Goal: Communication & Community: Answer question/provide support

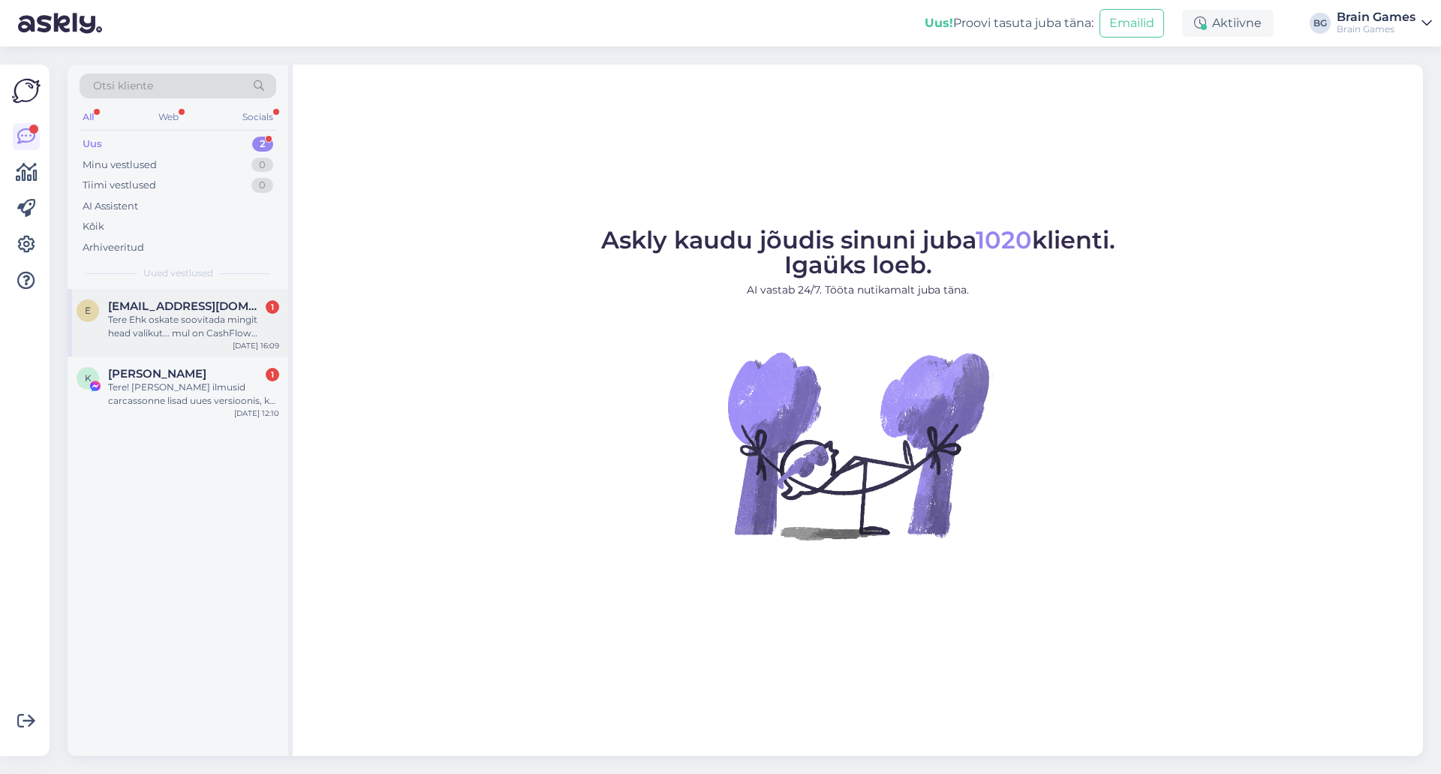
click at [185, 310] on span "[EMAIL_ADDRESS][DOMAIN_NAME]" at bounding box center [186, 306] width 156 height 14
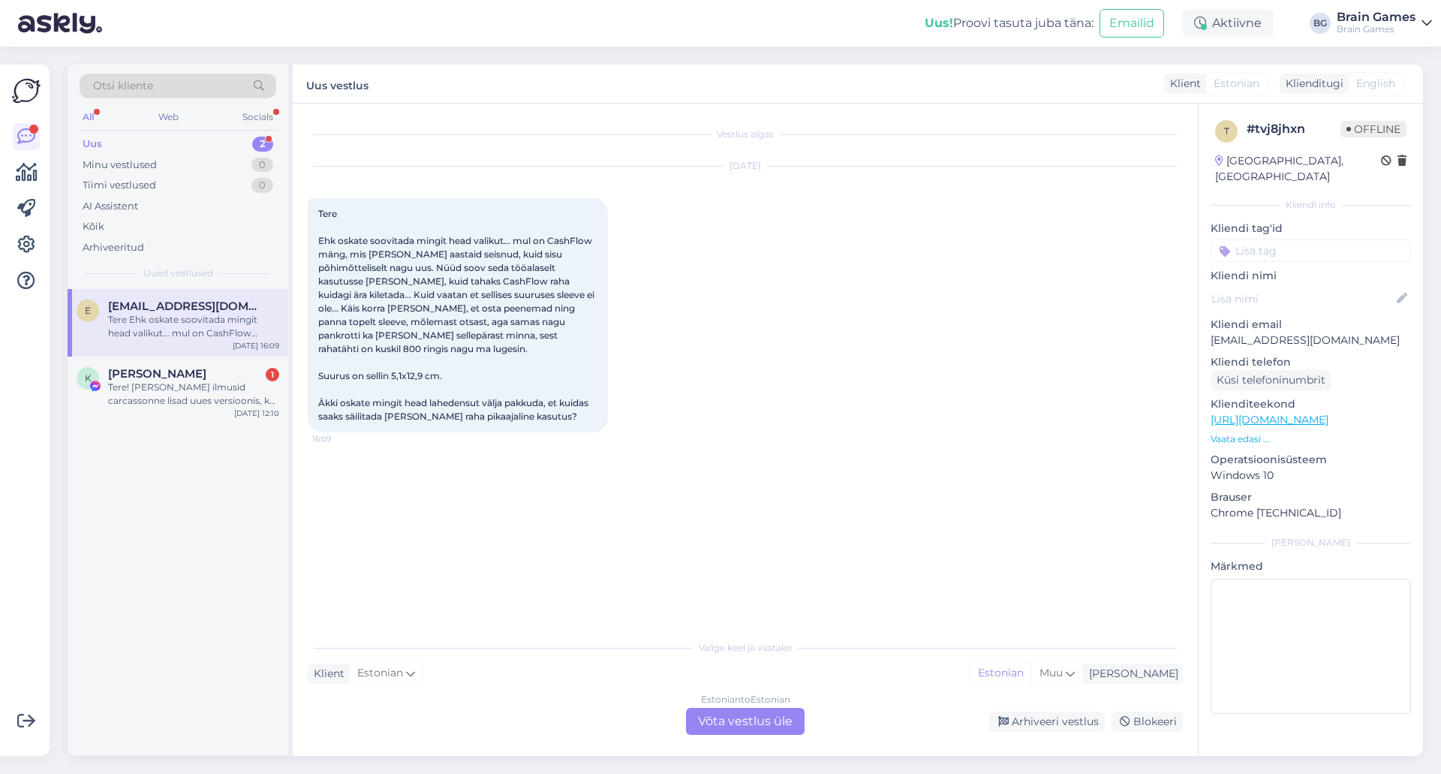
click at [757, 721] on div "Estonian to Estonian Võta vestlus üle" at bounding box center [745, 721] width 119 height 27
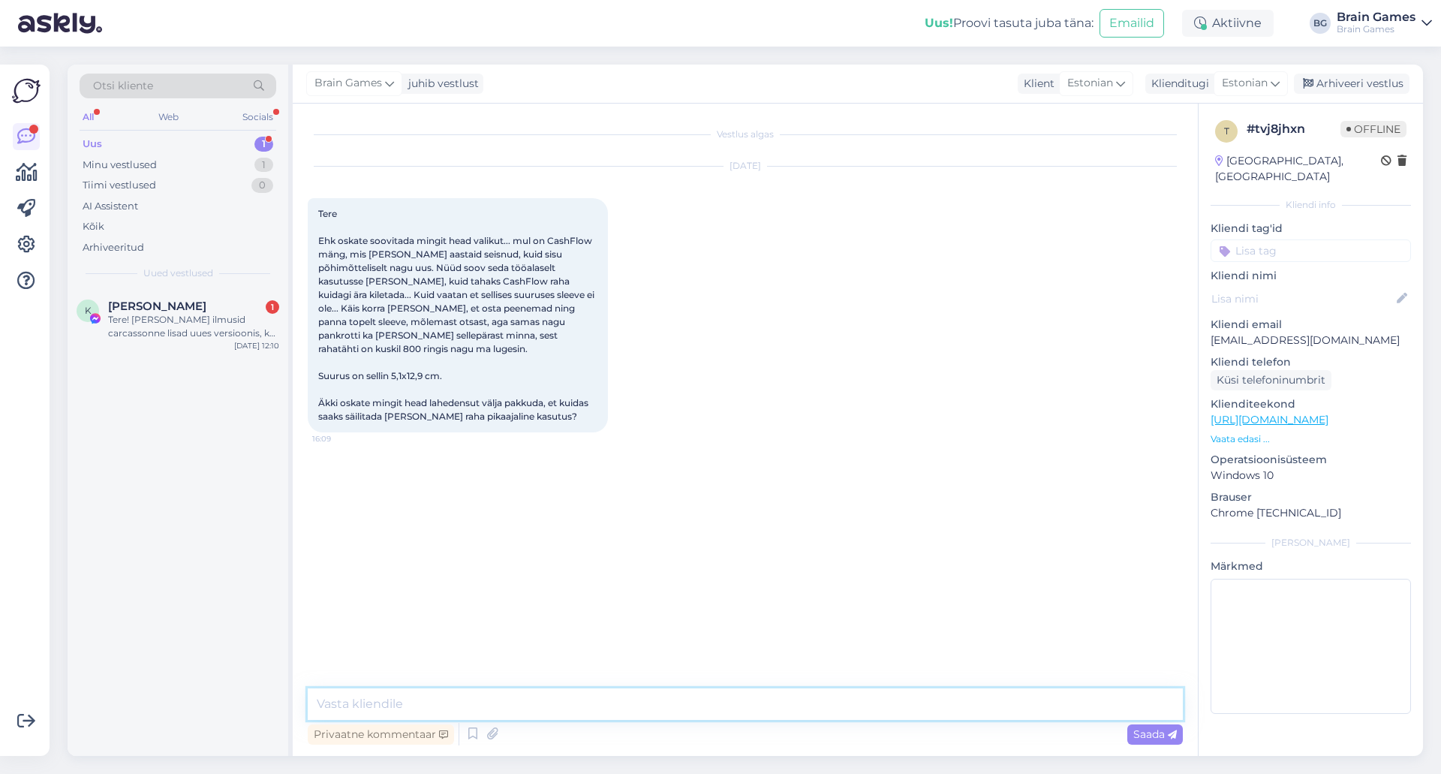
click at [757, 706] on textarea at bounding box center [745, 704] width 875 height 32
click at [857, 694] on textarea "Tere! CashFlow mänguraha mõõt on kahjuks selline, et sellele pole" at bounding box center [745, 695] width 875 height 50
click at [851, 699] on textarea "Tere! CashFlow mänguraha mõõt on kahjuks selline, et sellele pole" at bounding box center [745, 695] width 875 height 50
click at [758, 709] on textarea "Tere! CashFlow mänguraha mõõt on kahjuks selline, et sellele pole" at bounding box center [745, 695] width 875 height 50
click at [913, 702] on textarea "Tere! CashFlow mänguraha mõõt on kahjuks selline, et sellele pole täpselt õiges…" at bounding box center [745, 695] width 875 height 50
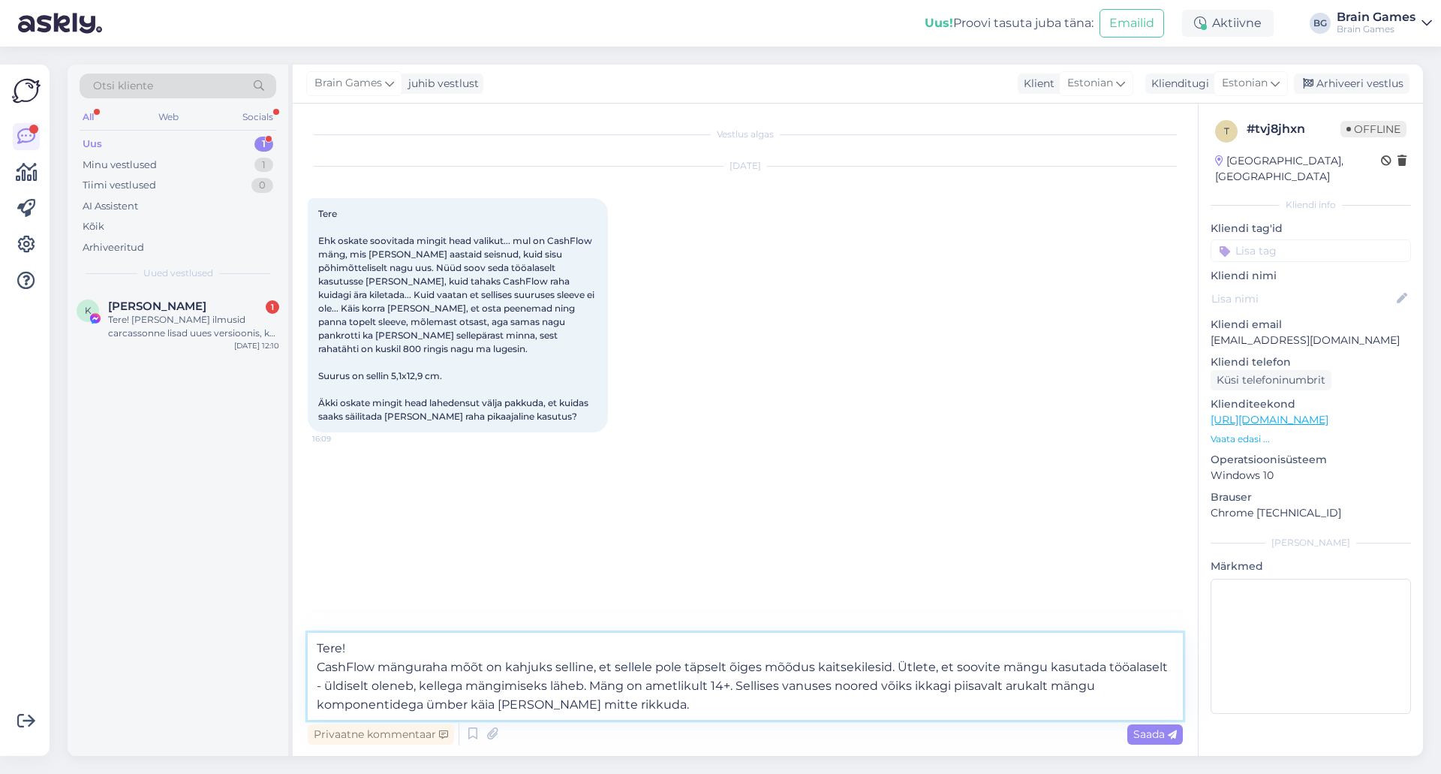
click at [760, 705] on textarea "Tere! CashFlow mänguraha mõõt on kahjuks selline, et sellele pole täpselt õiges…" at bounding box center [745, 676] width 875 height 87
click at [1020, 707] on textarea "Tere! CashFlow mänguraha mõõt on kahjuks selline, et sellele pole täpselt õiges…" at bounding box center [745, 676] width 875 height 87
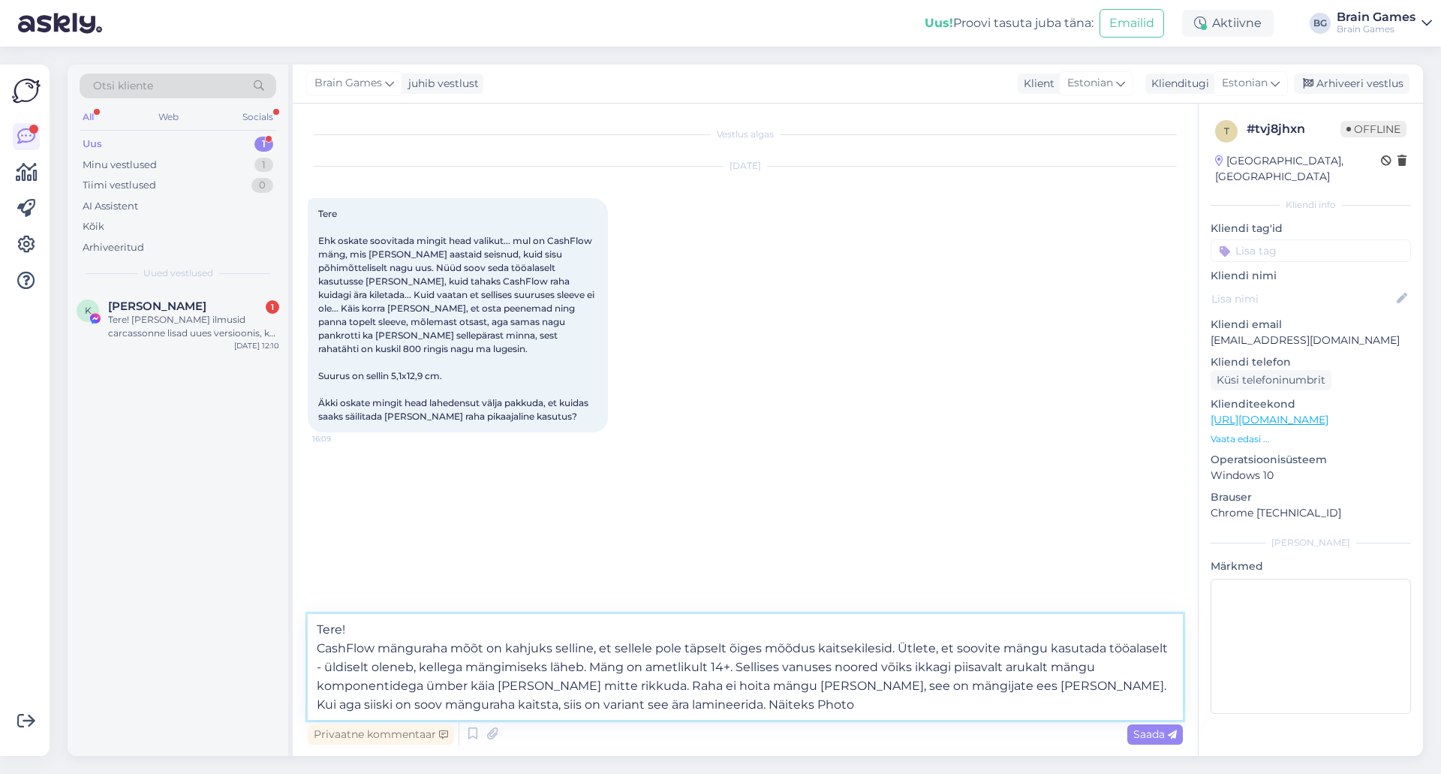
click at [876, 715] on textarea "Tere! CashFlow mänguraha mõõt on kahjuks selline, et sellele pole täpselt õiges…" at bounding box center [745, 667] width 875 height 106
click at [874, 710] on textarea "Tere! CashFlow mänguraha mõõt on kahjuks selline, et sellele pole täpselt õiges…" at bounding box center [745, 667] width 875 height 106
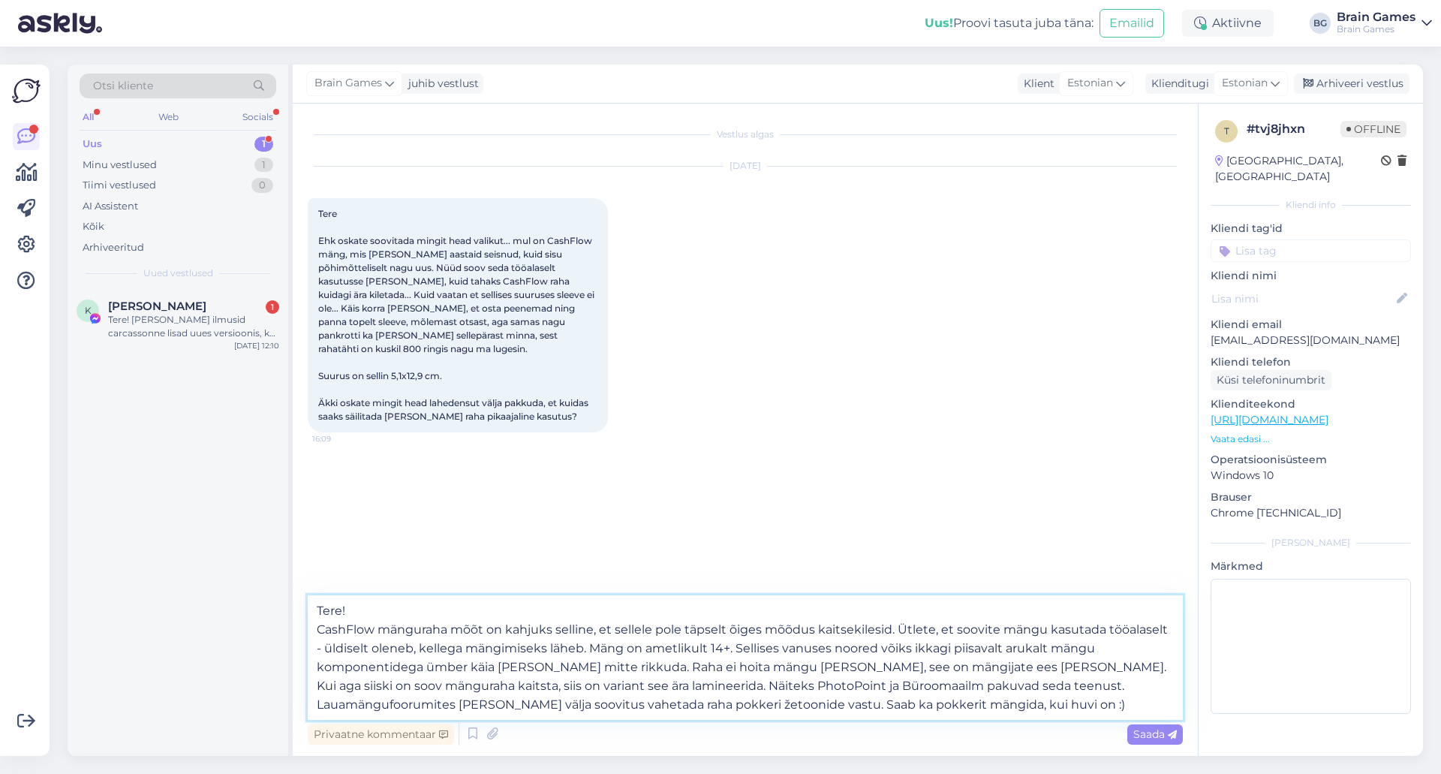
drag, startPoint x: 1139, startPoint y: 685, endPoint x: 1161, endPoint y: 703, distance: 27.8
click at [1139, 685] on textarea "Tere! CashFlow mänguraha mõõt on kahjuks selline, et sellele pole täpselt õiges…" at bounding box center [745, 657] width 875 height 125
type textarea "Tere! CashFlow mänguraha mõõt on kahjuks selline, et sellele pole täpselt õiges…"
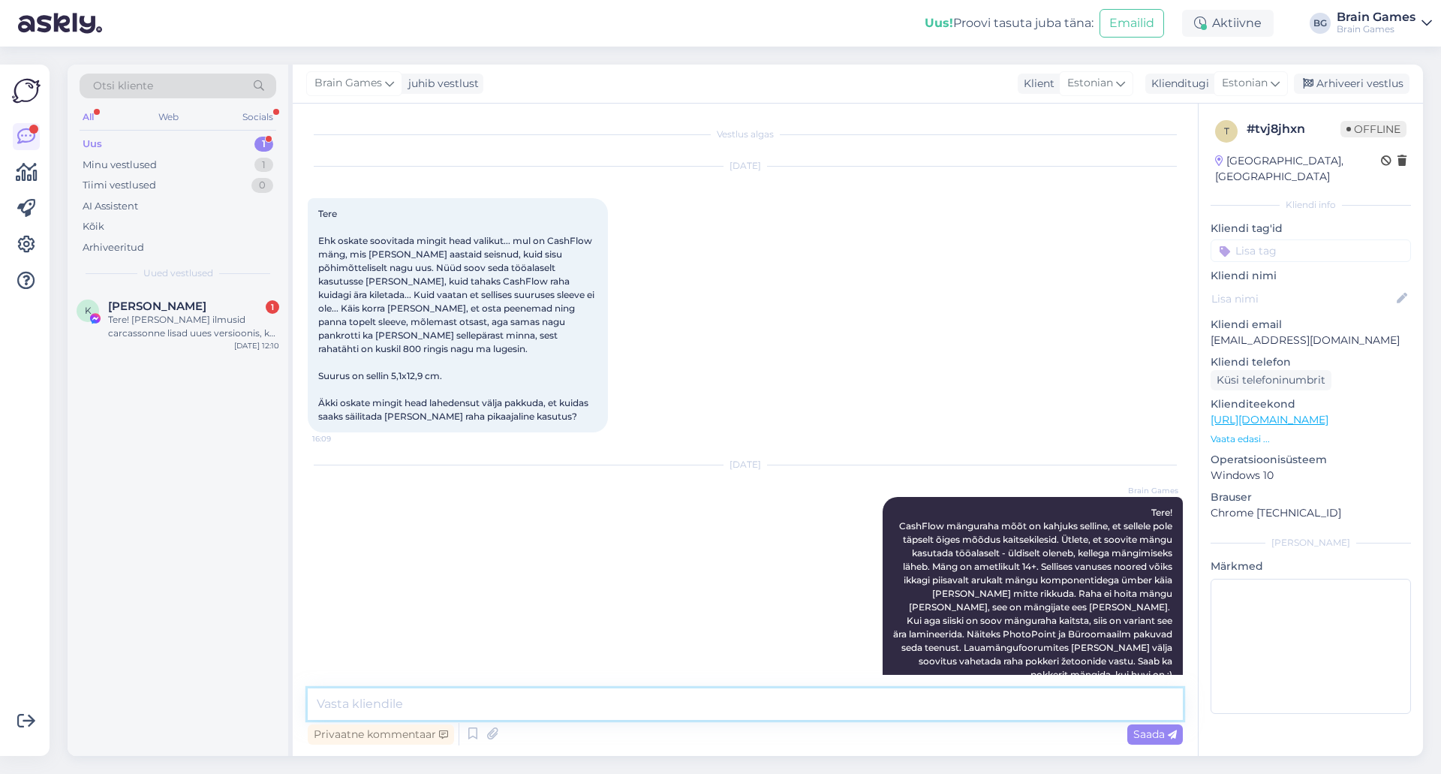
scroll to position [19, 0]
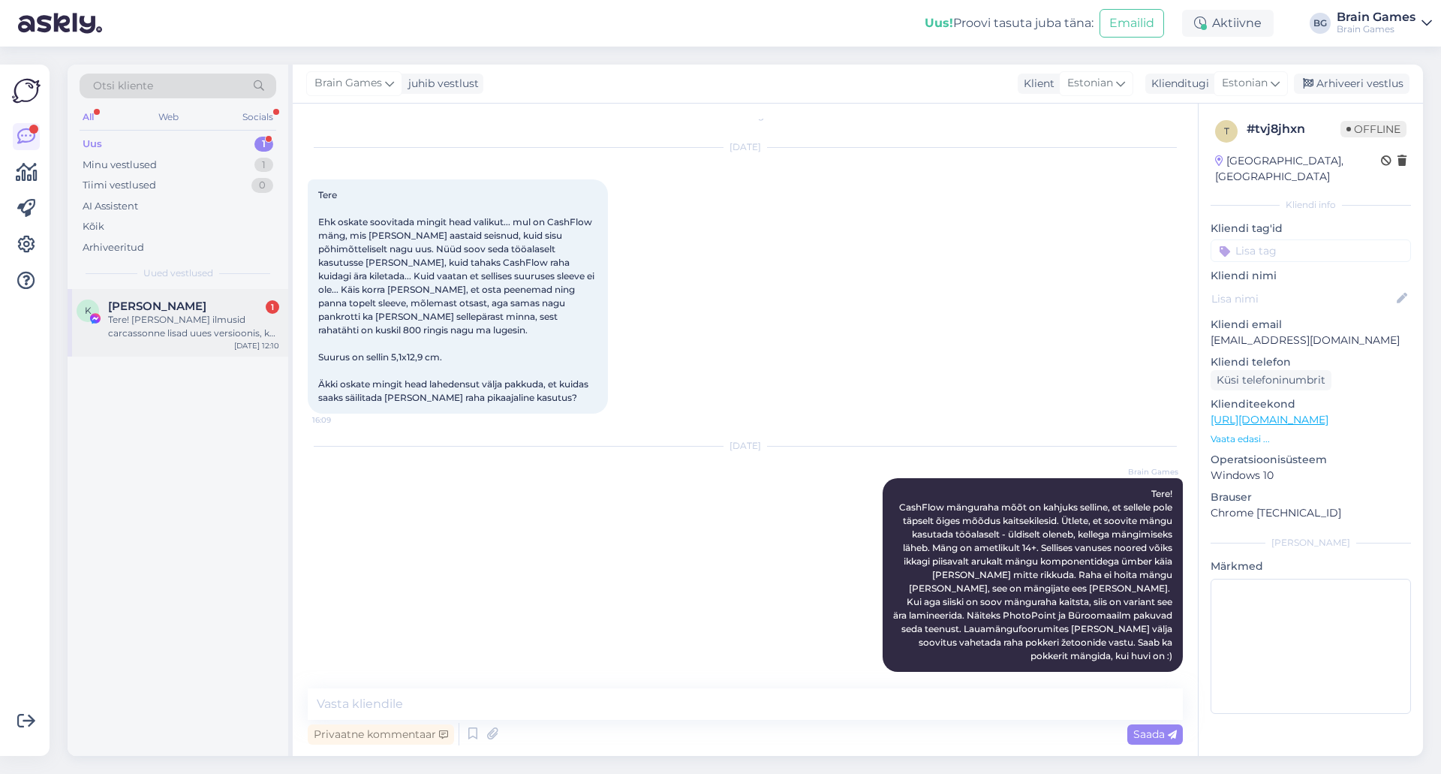
click at [209, 306] on div "[PERSON_NAME] 1" at bounding box center [193, 306] width 171 height 14
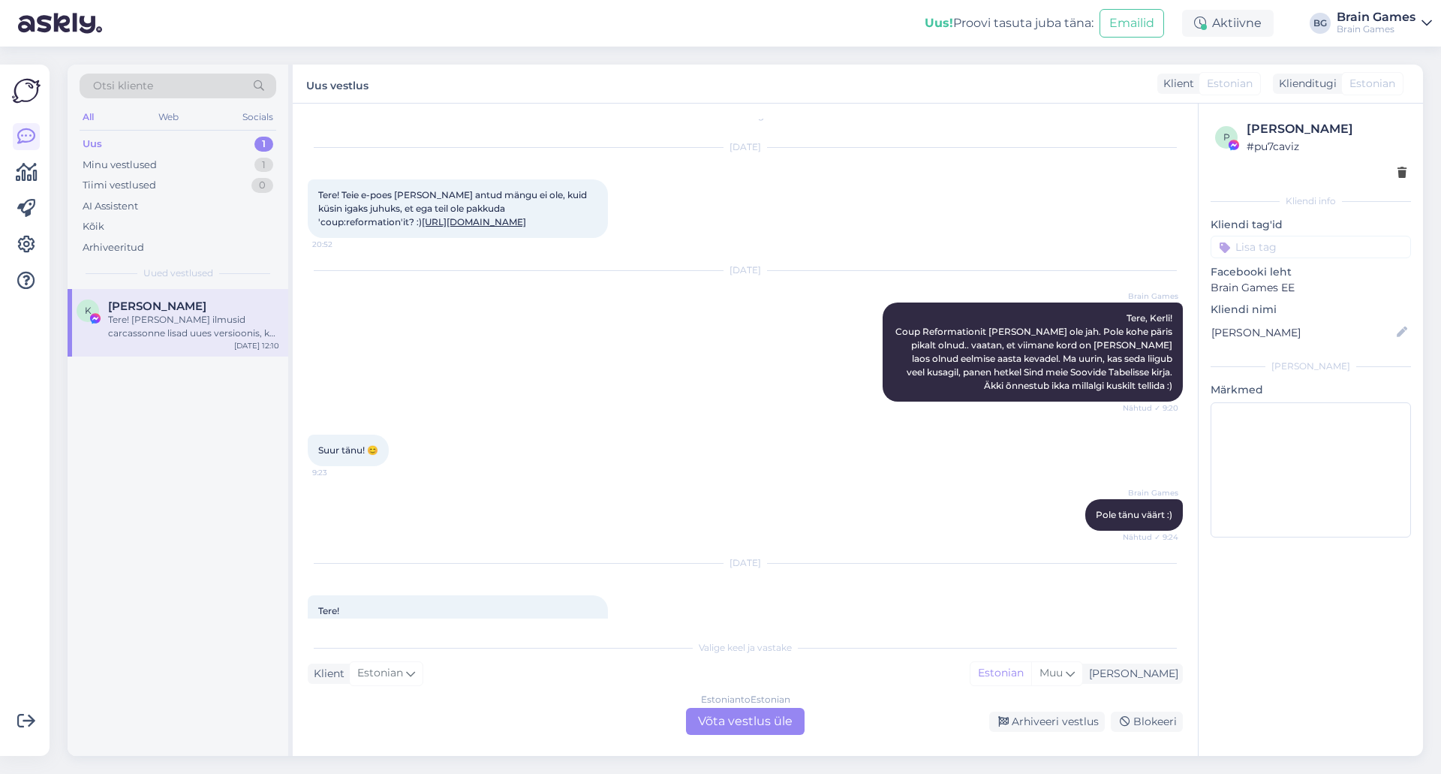
scroll to position [98, 0]
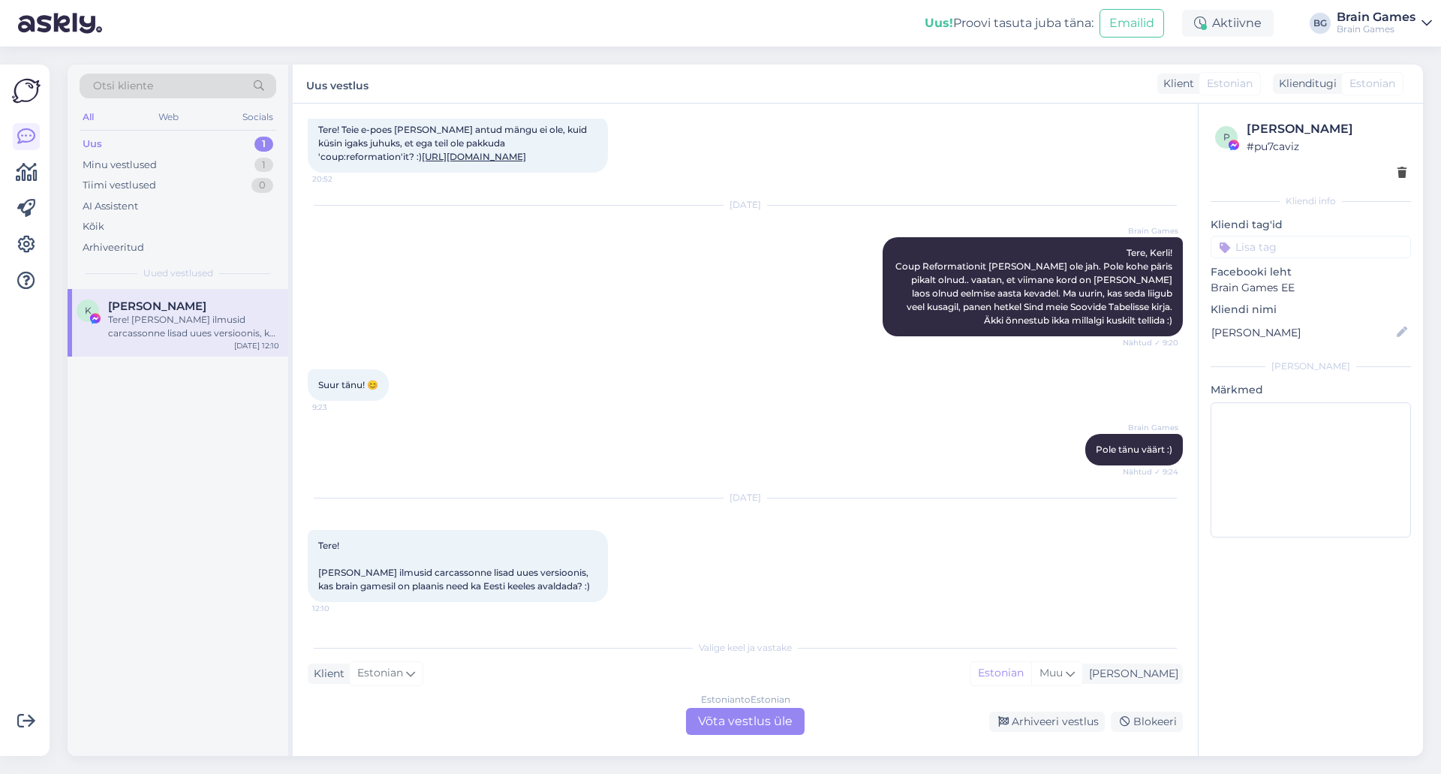
click at [763, 712] on div "Estonian to Estonian Võta vestlus üle" at bounding box center [745, 721] width 119 height 27
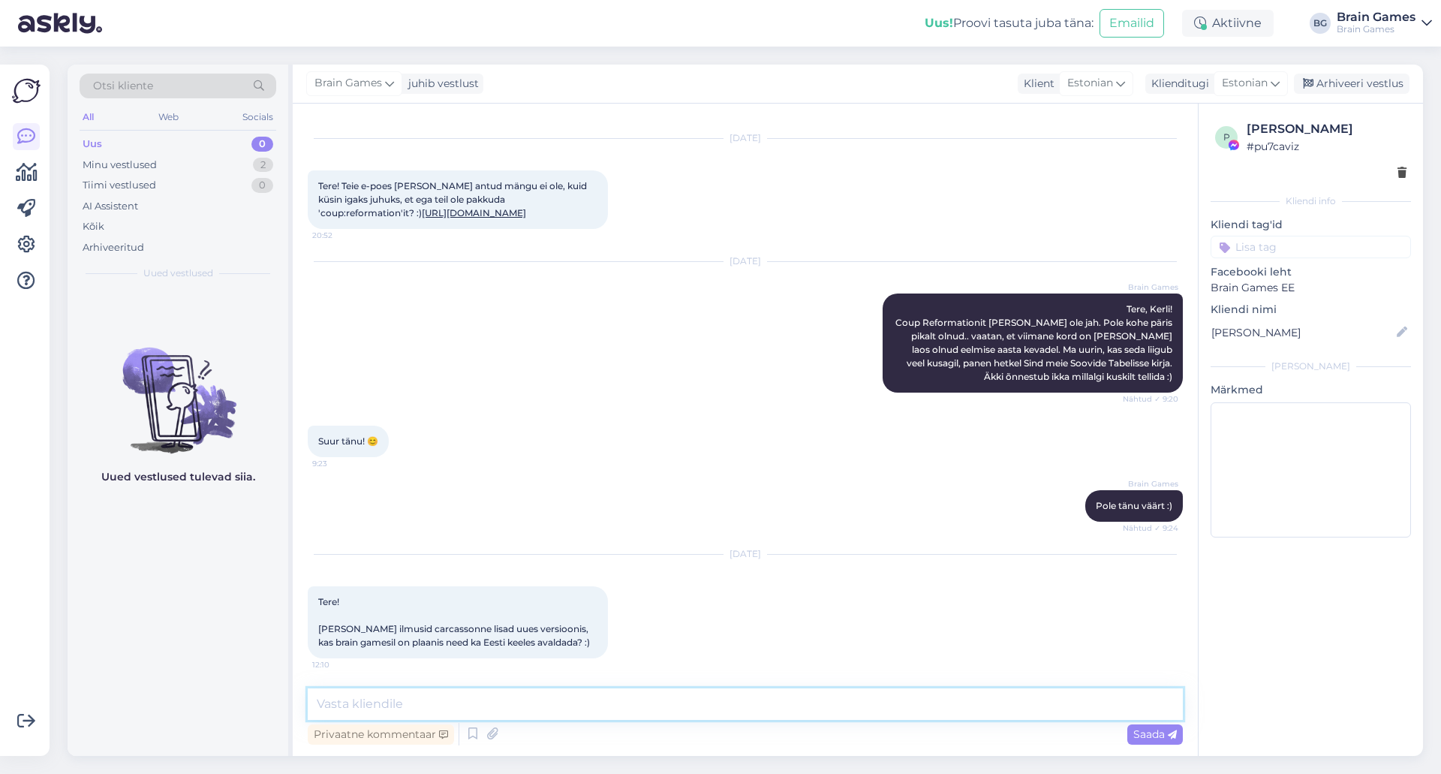
click at [763, 713] on textarea at bounding box center [745, 704] width 875 height 32
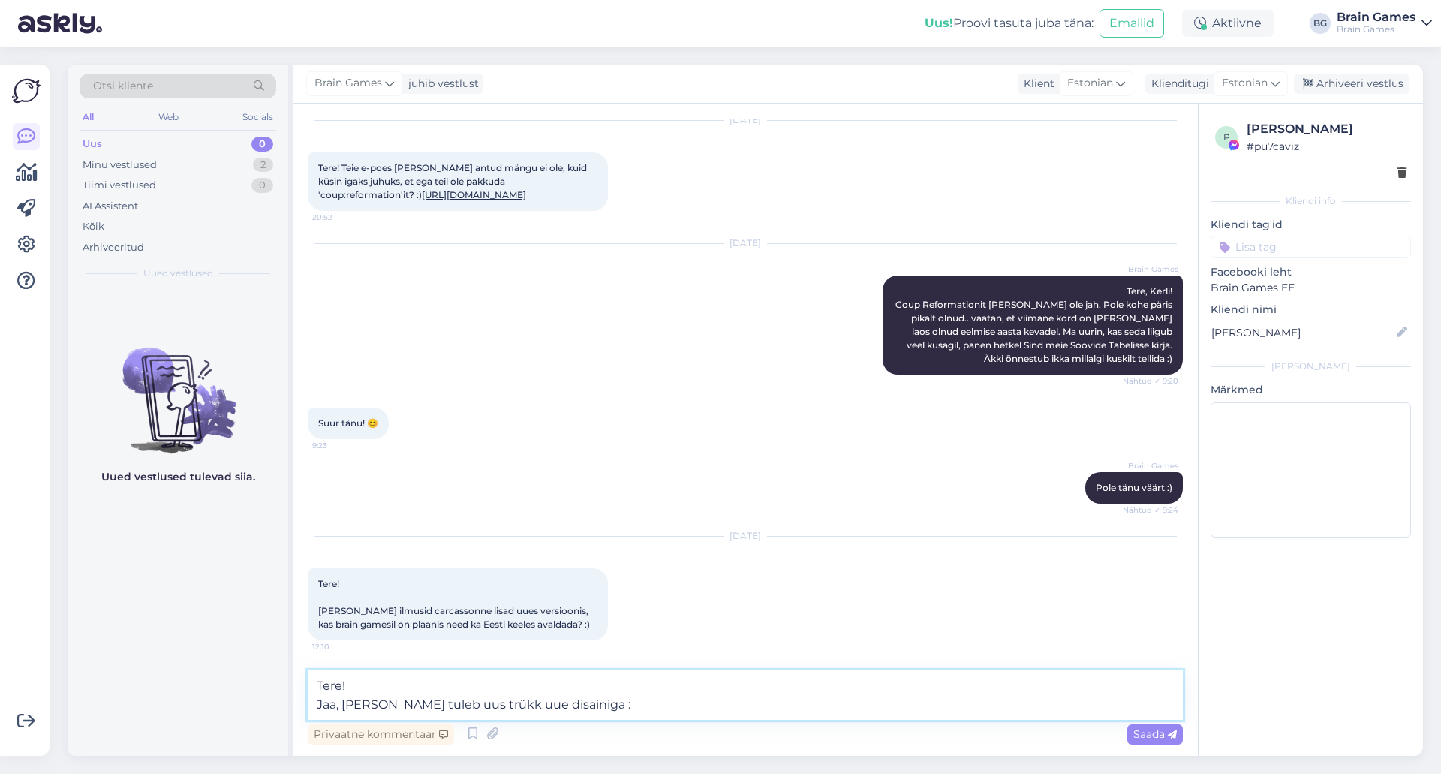
type textarea "Tere! Jaa, [PERSON_NAME] tuleb uus trükk uue disainiga :)"
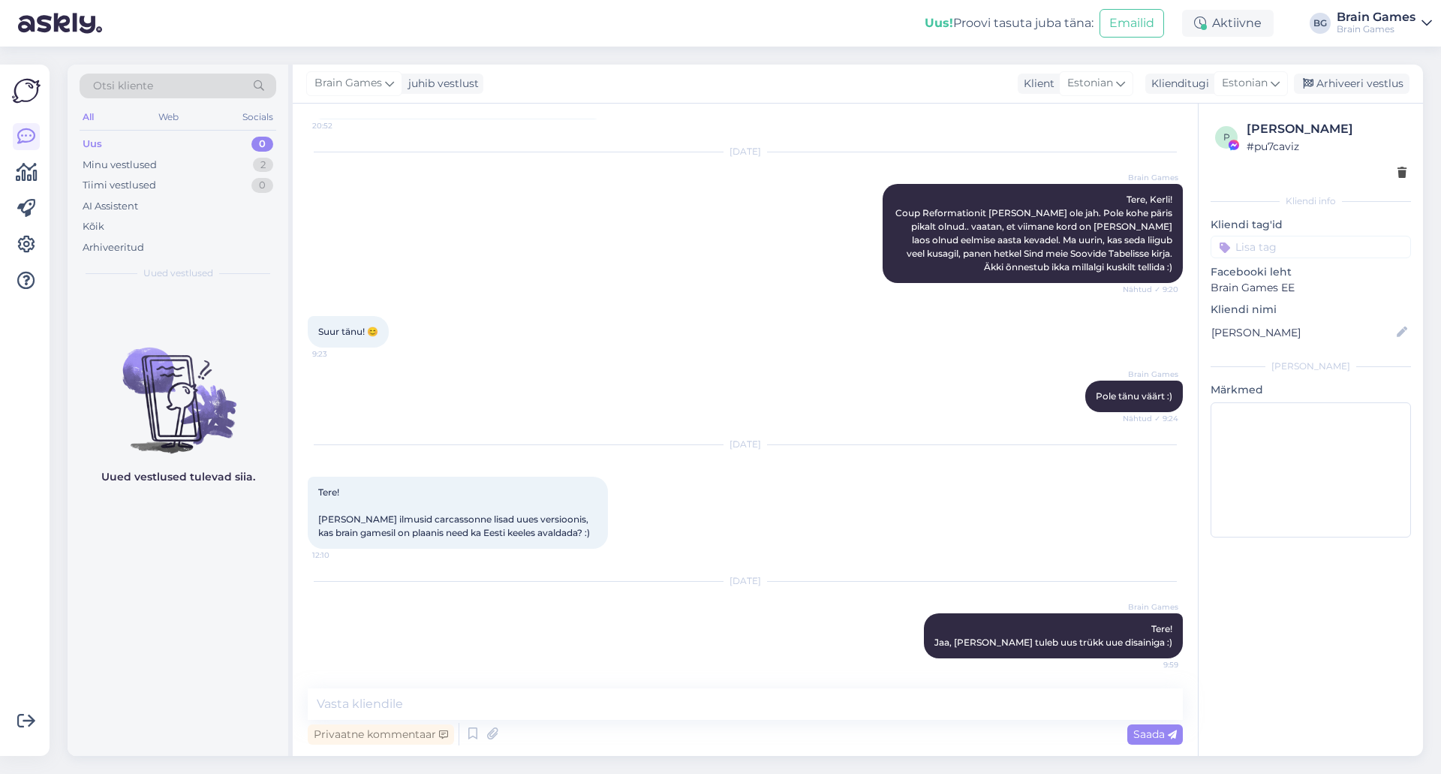
click at [486, 645] on div "[DATE] Brain Games Tere! Jaa, [PERSON_NAME] tuleb uus trükk uue disainiga :) 9:…" at bounding box center [745, 620] width 875 height 110
